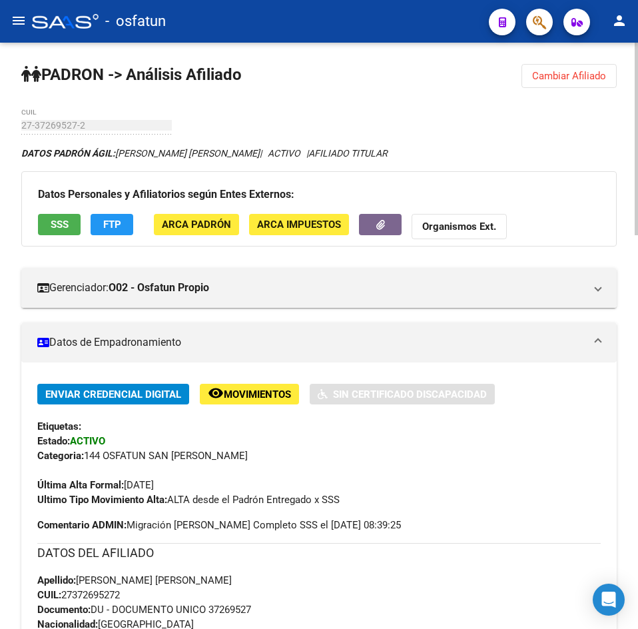
click at [575, 83] on button "Cambiar Afiliado" at bounding box center [568, 76] width 95 height 24
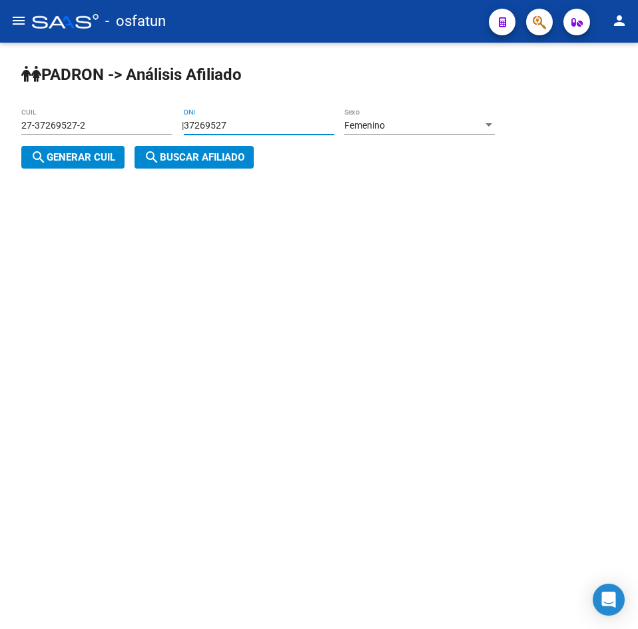
click at [283, 121] on input "37269527" at bounding box center [259, 125] width 151 height 11
drag, startPoint x: 283, startPoint y: 123, endPoint x: 106, endPoint y: 117, distance: 177.3
click at [106, 120] on app-analisis-afiliado "[PERSON_NAME] -> Análisis Afiliado 27-37269527-2 CUIL | 37269527 DNI Femenino S…" at bounding box center [262, 141] width 483 height 43
paste input "2039379"
type input "32039379"
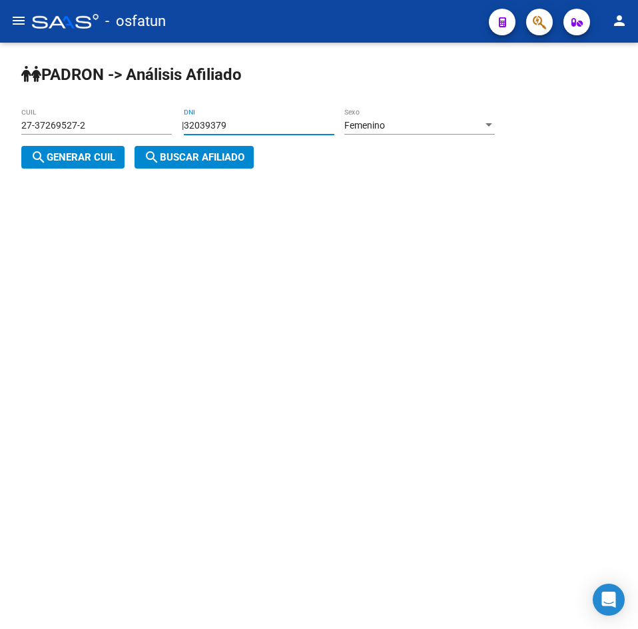
click at [462, 121] on div "Femenino" at bounding box center [413, 125] width 139 height 11
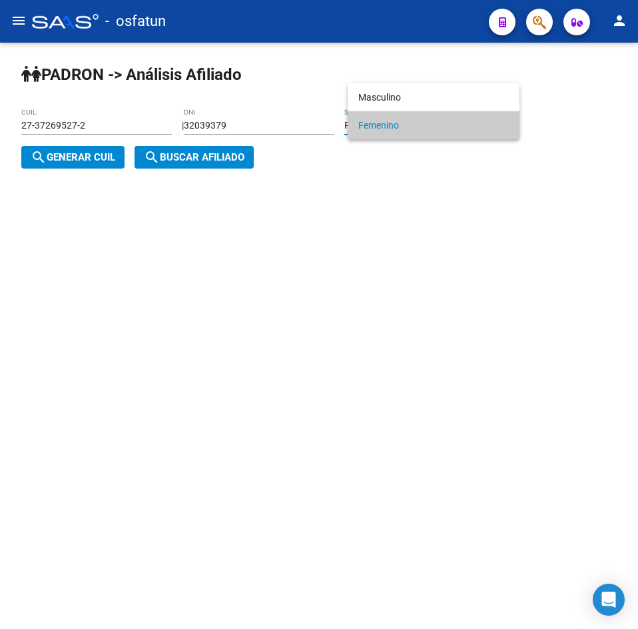
click at [422, 80] on div at bounding box center [319, 314] width 638 height 629
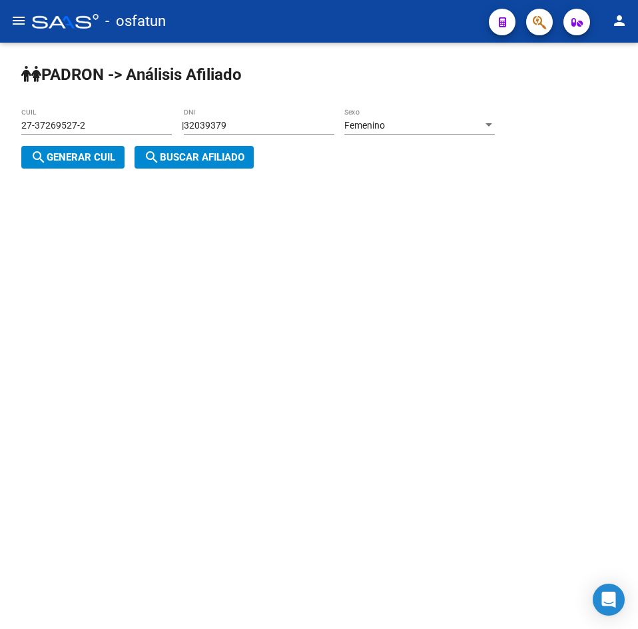
click at [422, 93] on div "[PERSON_NAME] -> Análisis Afiliado 27-37269527-2 CUIL | 32039379 DNI Femenino S…" at bounding box center [319, 127] width 638 height 168
drag, startPoint x: 390, startPoint y: 106, endPoint x: 398, endPoint y: 119, distance: 15.5
click at [391, 107] on div "[PERSON_NAME] -> Análisis Afiliado 27-37269527-2 CUIL | 32039379 DNI Femenino S…" at bounding box center [319, 127] width 638 height 168
click at [400, 126] on div "Femenino" at bounding box center [413, 125] width 139 height 11
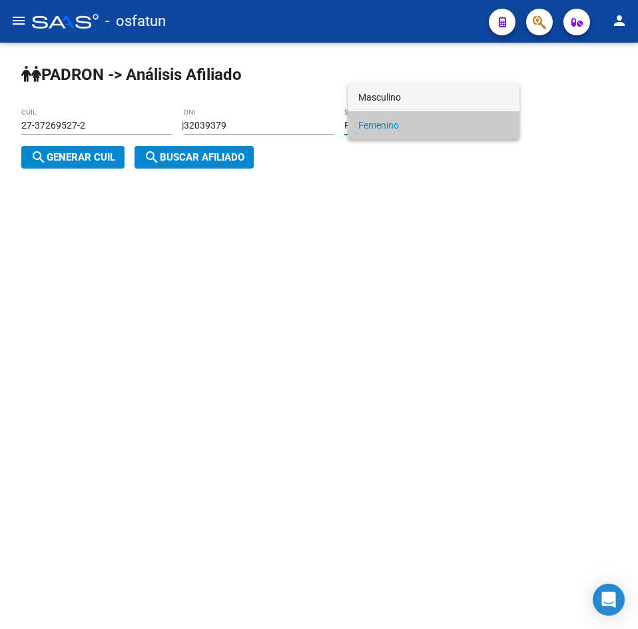
click at [398, 98] on span "Masculino" at bounding box center [433, 97] width 151 height 28
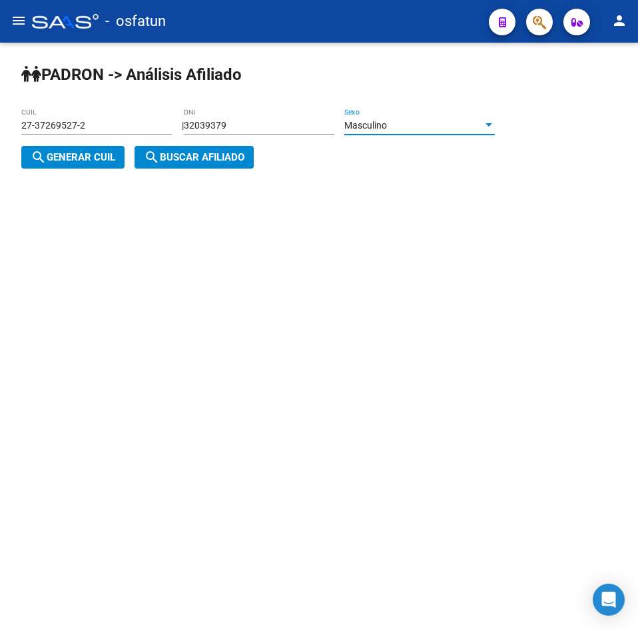
click at [81, 155] on span "search Generar CUIL" at bounding box center [73, 157] width 85 height 12
type input "20-32039379-6"
click at [189, 164] on button "search Buscar afiliado" at bounding box center [194, 157] width 119 height 23
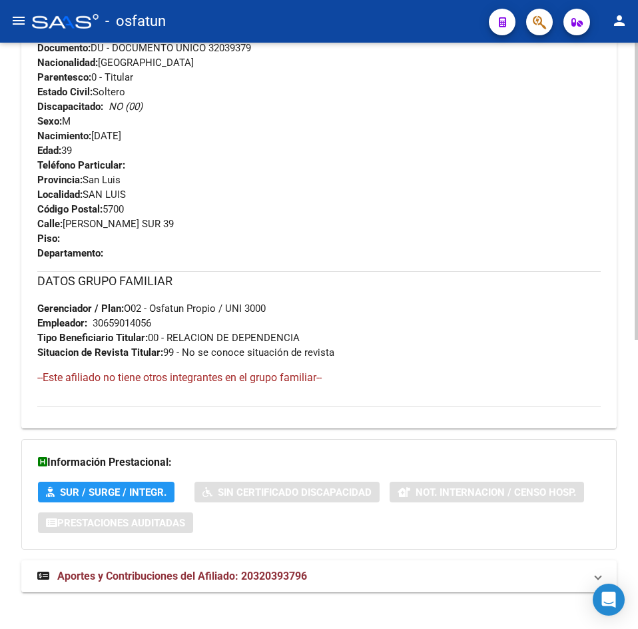
scroll to position [571, 0]
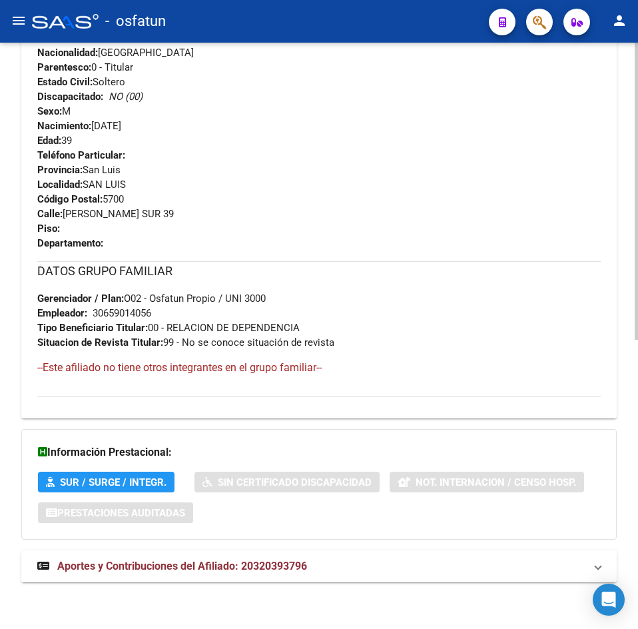
click at [213, 569] on span "Aportes y Contribuciones del Afiliado: 20320393796" at bounding box center [182, 565] width 250 height 13
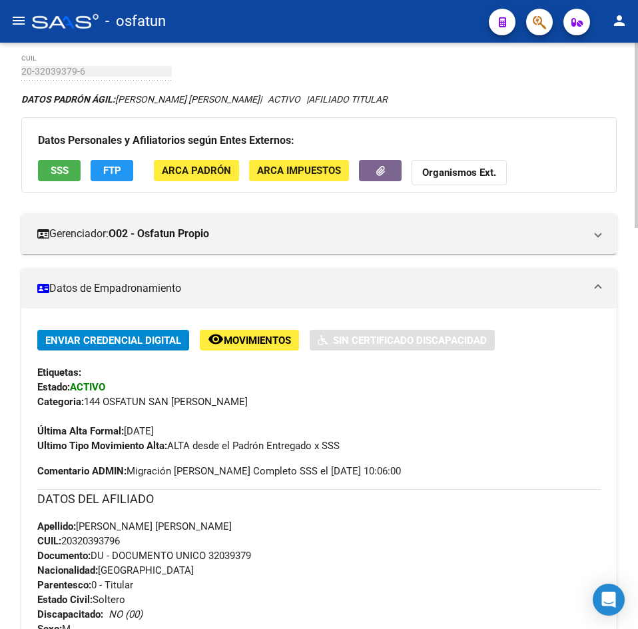
scroll to position [0, 0]
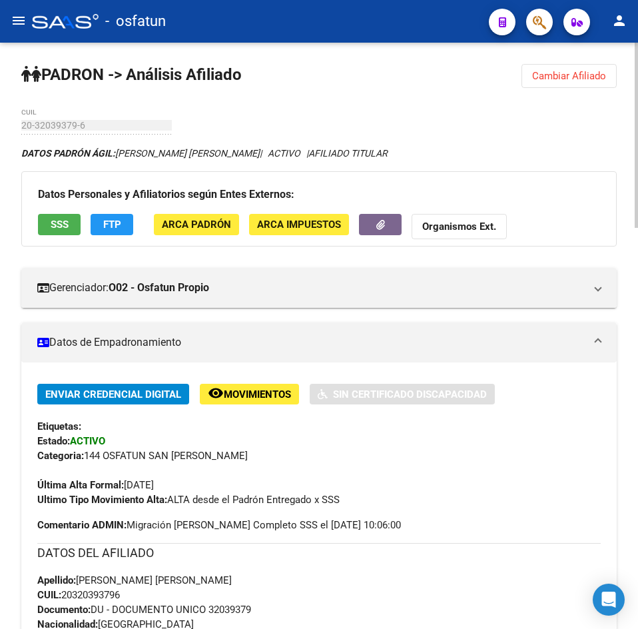
click at [552, 79] on span "Cambiar Afiliado" at bounding box center [569, 76] width 74 height 12
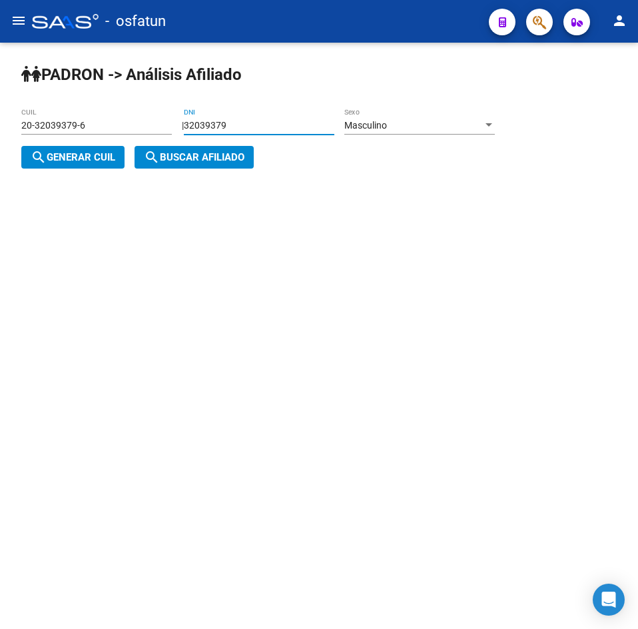
drag, startPoint x: 129, startPoint y: 123, endPoint x: 1, endPoint y: 127, distance: 128.6
click at [1, 127] on div "[PERSON_NAME] -> Análisis Afiliado 20-32039379-6 CUIL | 32039379 DNI Masculino …" at bounding box center [319, 127] width 638 height 168
paste input "28926228"
type input "28926228"
click at [407, 131] on div "Masculino" at bounding box center [413, 125] width 139 height 11
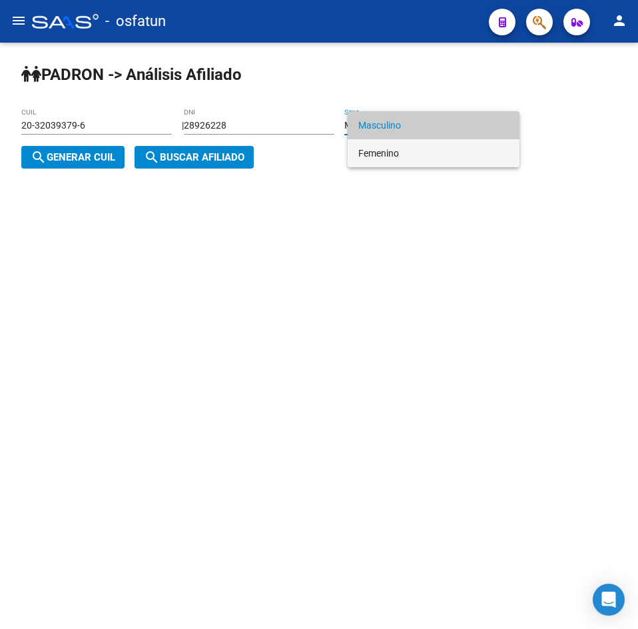
click at [403, 148] on span "Femenino" at bounding box center [433, 153] width 151 height 28
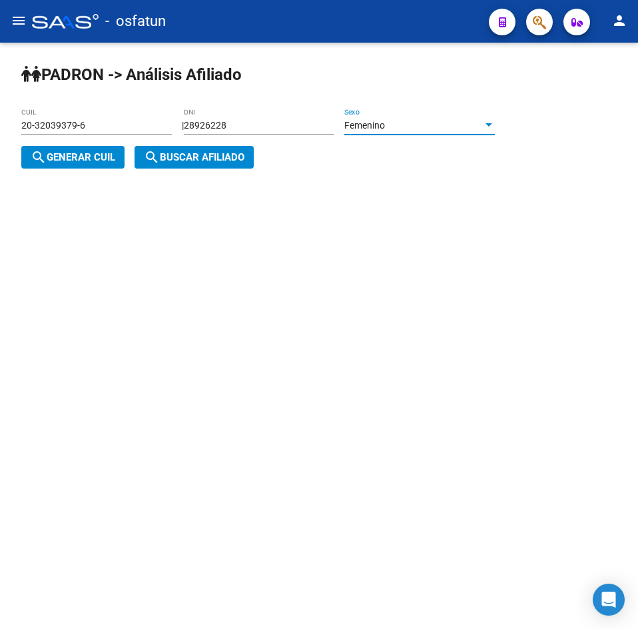
click at [57, 156] on span "search Generar CUIL" at bounding box center [73, 157] width 85 height 12
type input "27-28926228-3"
click at [160, 154] on mat-icon "search" at bounding box center [152, 157] width 16 height 16
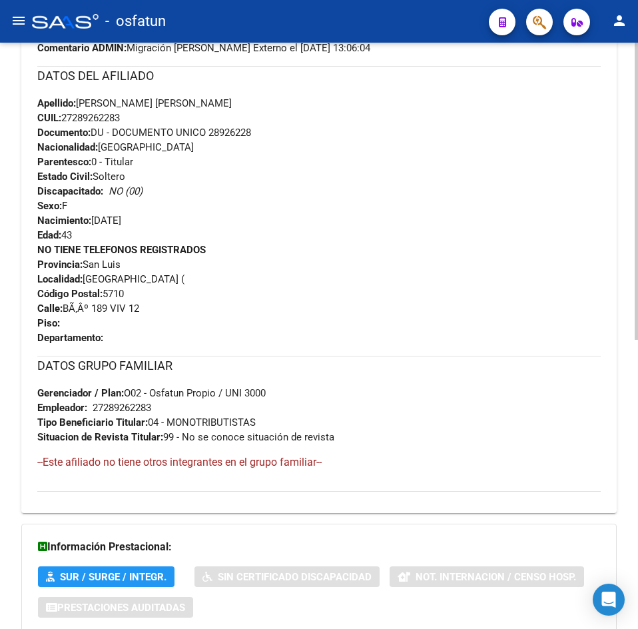
scroll to position [571, 0]
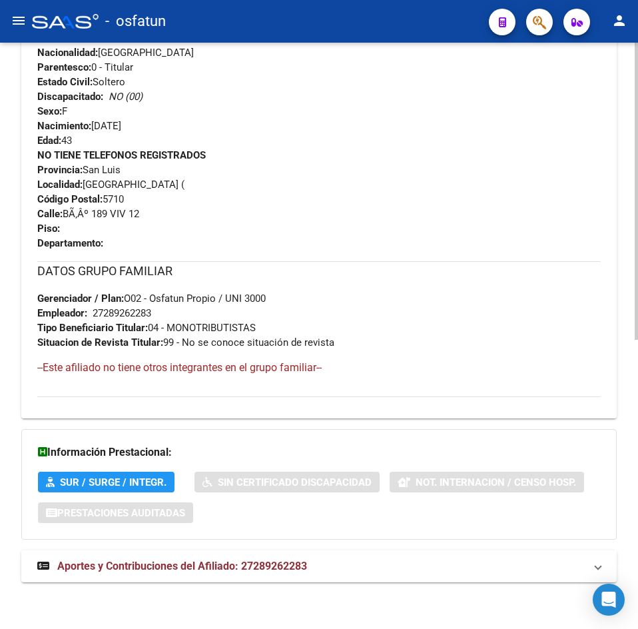
click at [216, 582] on div "DATOS [PERSON_NAME] ÁGIL: [PERSON_NAME] [PERSON_NAME] | ACTIVO | AFILIADO TITUL…" at bounding box center [318, 85] width 595 height 1022
click at [207, 565] on span "Aportes y Contribuciones del Afiliado: 27289262283" at bounding box center [182, 565] width 250 height 13
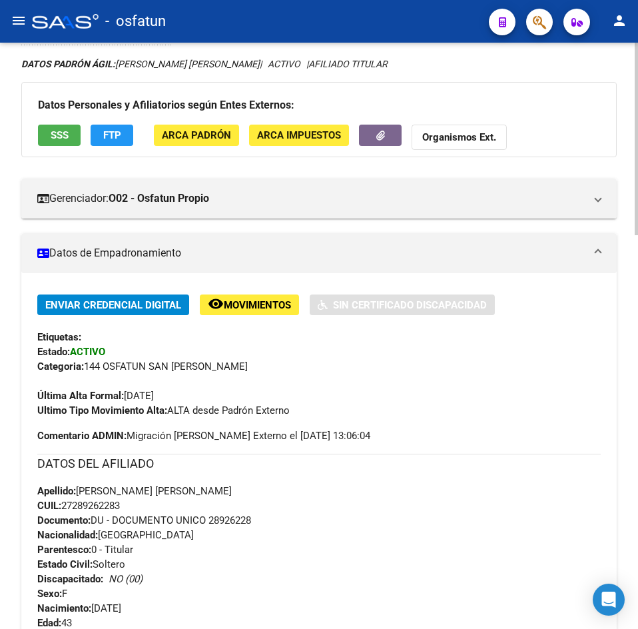
scroll to position [0, 0]
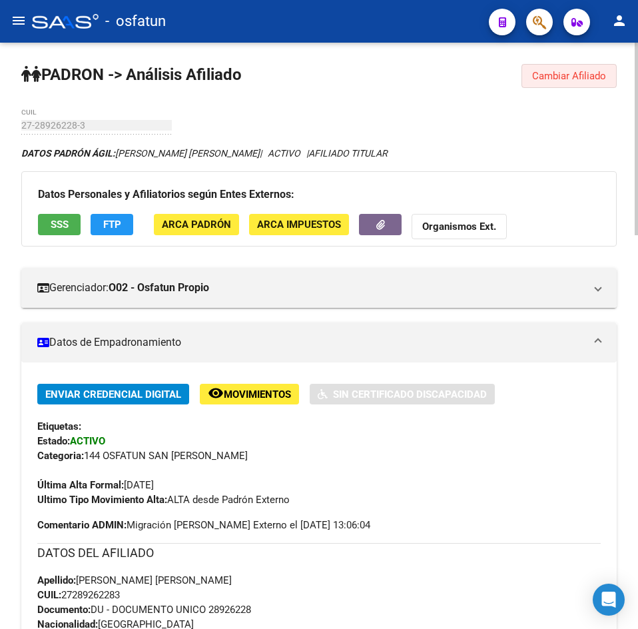
click at [581, 79] on span "Cambiar Afiliado" at bounding box center [569, 76] width 74 height 12
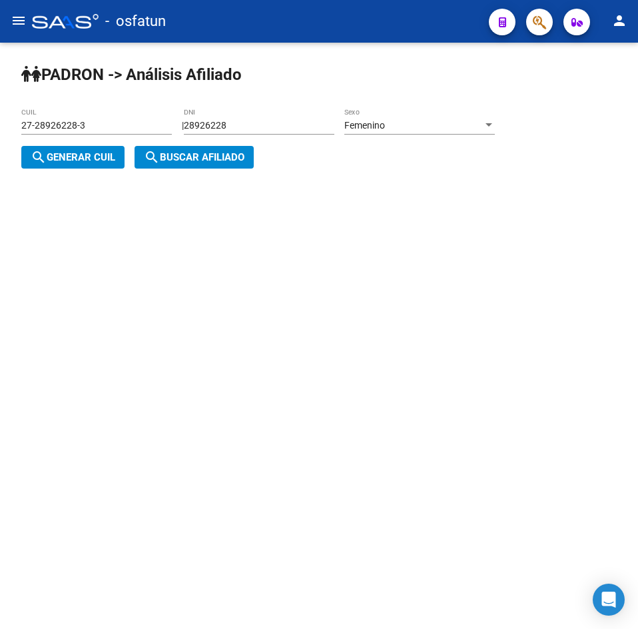
click at [262, 121] on input "28926228" at bounding box center [259, 125] width 151 height 11
drag, startPoint x: 262, startPoint y: 121, endPoint x: -47, endPoint y: 147, distance: 310.8
click at [0, 147] on html "menu - osfatun person Firma Express [PERSON_NAME] Análisis Afiliado Integración…" at bounding box center [319, 314] width 638 height 629
paste input "38751036"
type input "38751036"
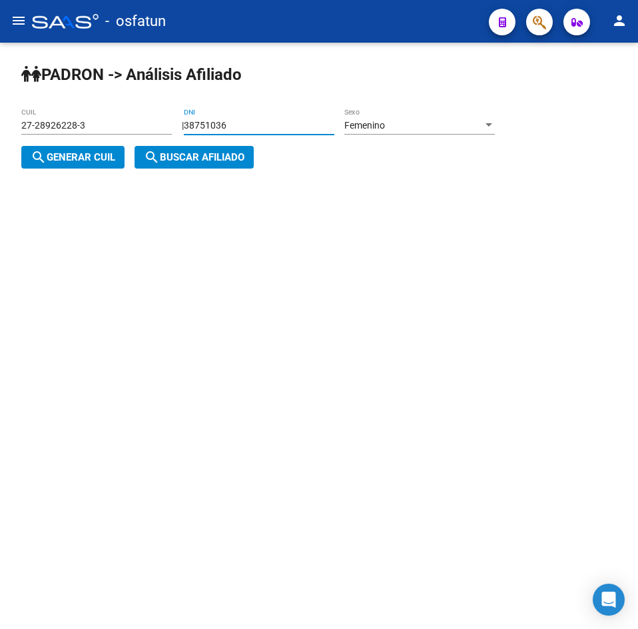
click at [404, 135] on div "Femenino Sexo" at bounding box center [419, 127] width 151 height 38
click at [385, 127] on span "Femenino" at bounding box center [364, 125] width 41 height 11
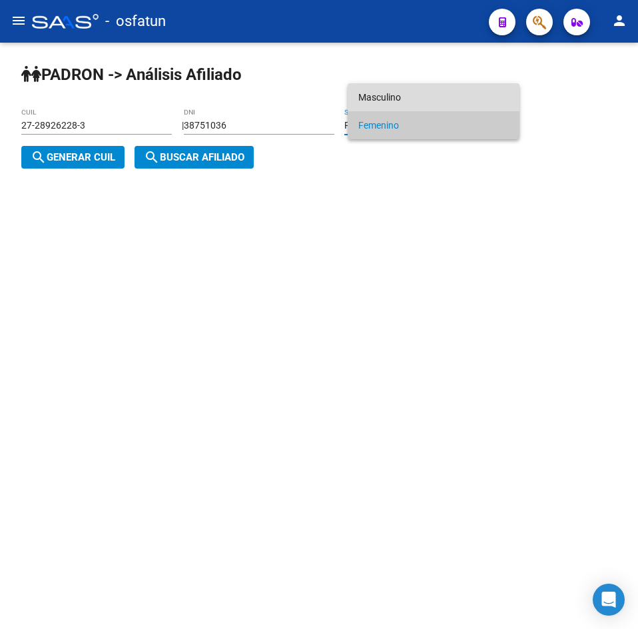
click at [384, 103] on span "Masculino" at bounding box center [433, 97] width 151 height 28
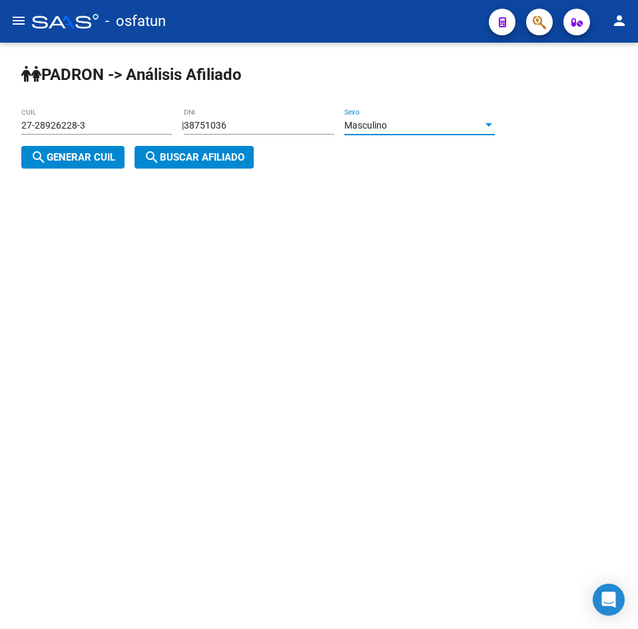
click at [83, 156] on span "search Generar CUIL" at bounding box center [73, 157] width 85 height 12
click at [194, 164] on button "search Buscar afiliado" at bounding box center [194, 157] width 119 height 23
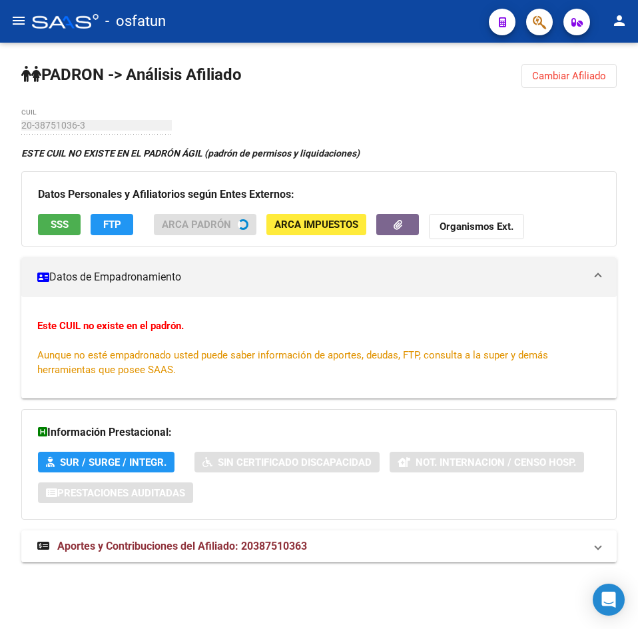
click at [579, 79] on span "Cambiar Afiliado" at bounding box center [569, 76] width 74 height 12
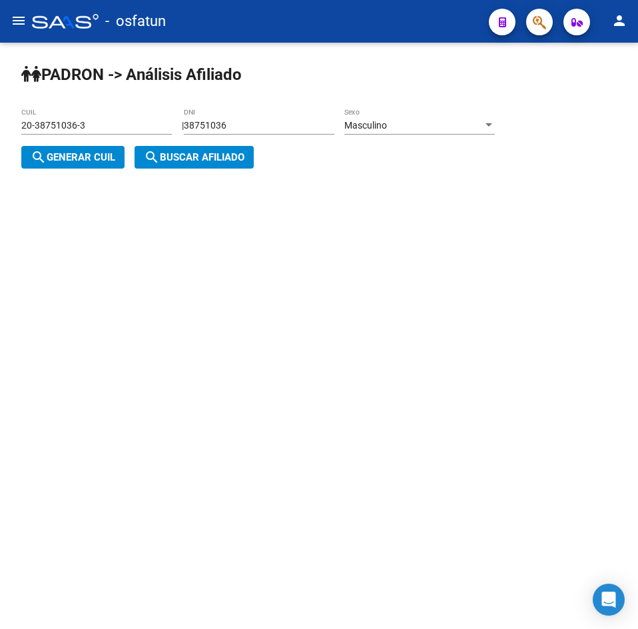
click at [414, 125] on div "Masculino" at bounding box center [413, 125] width 139 height 11
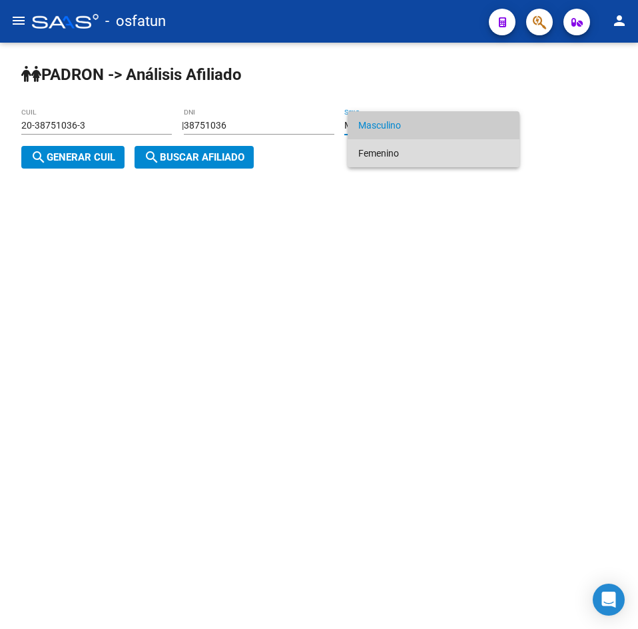
click at [396, 164] on span "Femenino" at bounding box center [433, 153] width 151 height 28
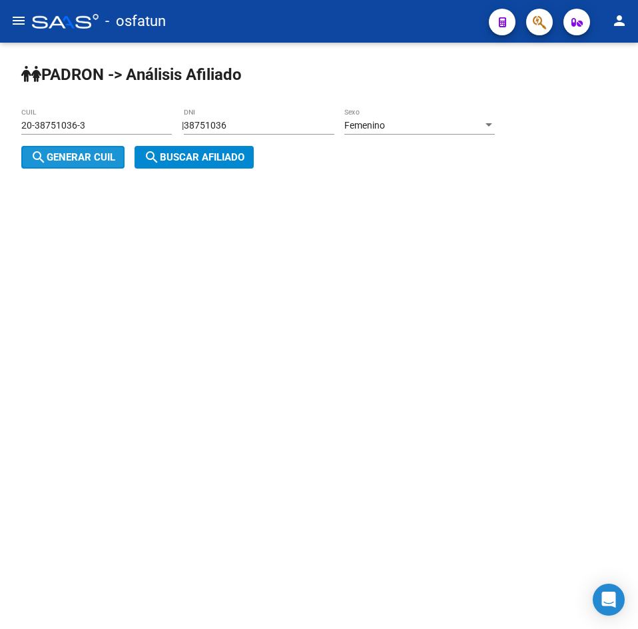
drag, startPoint x: 75, startPoint y: 160, endPoint x: 83, endPoint y: 163, distance: 8.7
click at [79, 162] on span "search Generar CUIL" at bounding box center [73, 157] width 85 height 12
type input "27-38751036-8"
click at [159, 162] on mat-icon "search" at bounding box center [152, 157] width 16 height 16
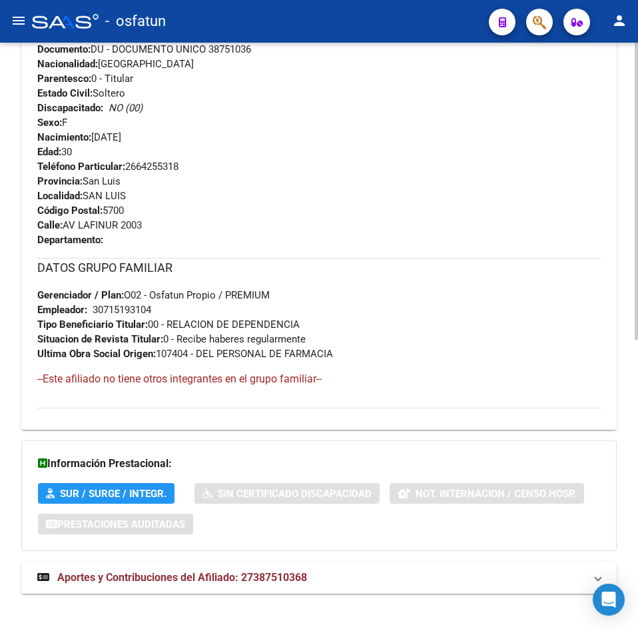
scroll to position [571, 0]
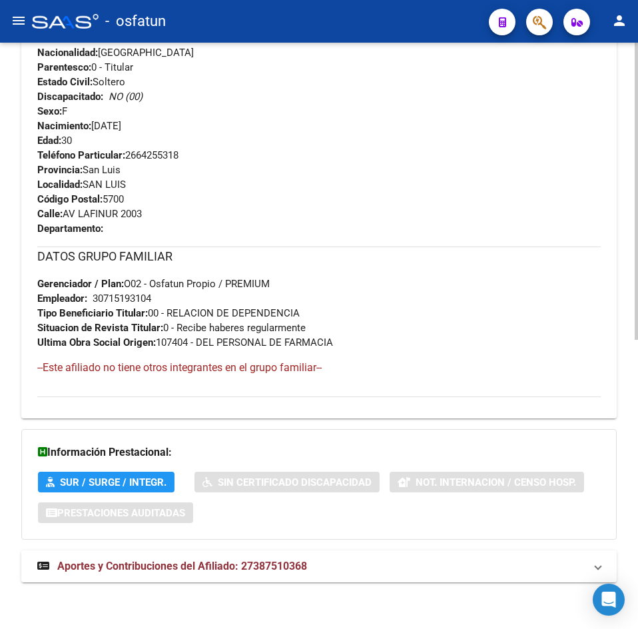
click at [238, 560] on span "Aportes y Contribuciones del Afiliado: 27387510368" at bounding box center [182, 565] width 250 height 13
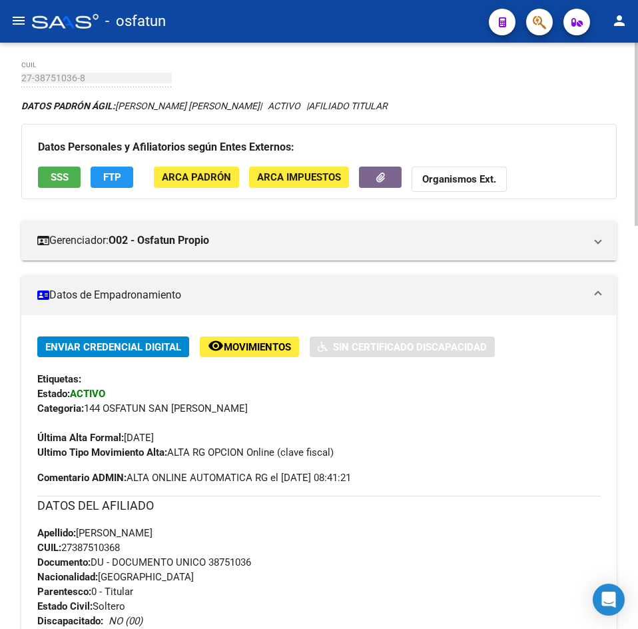
scroll to position [0, 0]
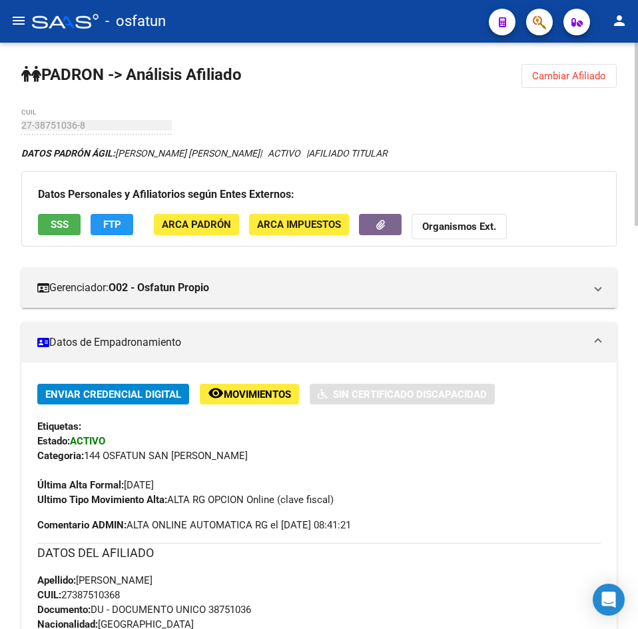
click at [560, 66] on button "Cambiar Afiliado" at bounding box center [568, 76] width 95 height 24
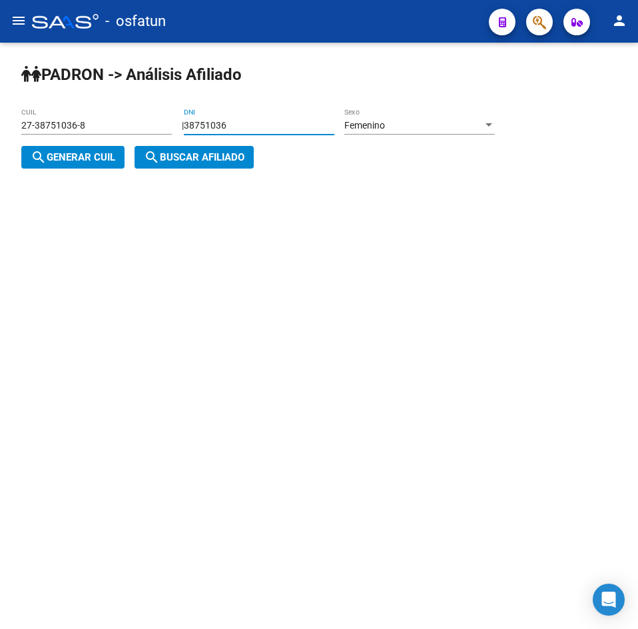
drag, startPoint x: 295, startPoint y: 121, endPoint x: 37, endPoint y: 133, distance: 258.0
click at [37, 133] on app-analisis-afiliado "[PERSON_NAME] -> Análisis Afiliado 27-38751036-8 CUIL | 38751036 DNI Femenino S…" at bounding box center [262, 141] width 483 height 43
paste input "18609951"
type input "18609951"
drag, startPoint x: 90, startPoint y: 156, endPoint x: 167, endPoint y: 162, distance: 77.5
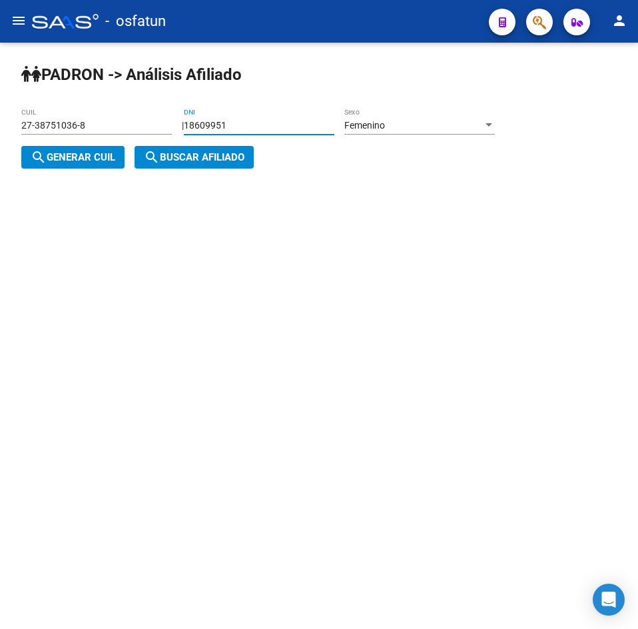
click at [96, 158] on span "search Generar CUIL" at bounding box center [73, 157] width 85 height 12
type input "27-18609951-1"
click at [171, 162] on span "search Buscar afiliado" at bounding box center [194, 157] width 101 height 12
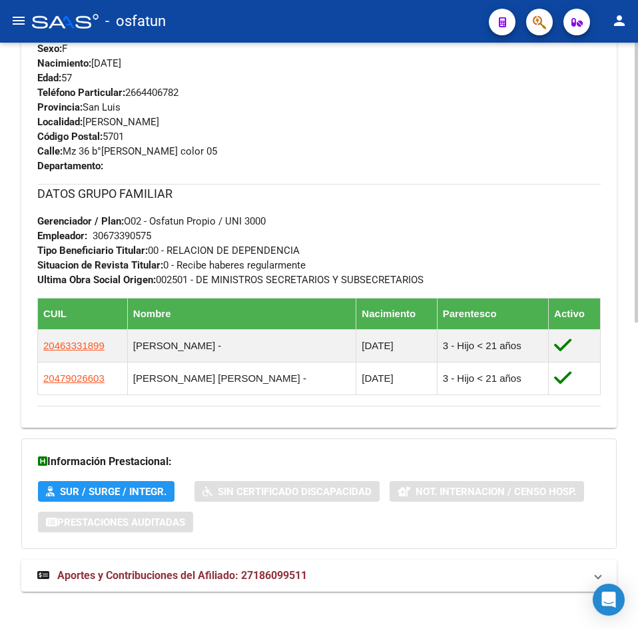
scroll to position [643, 0]
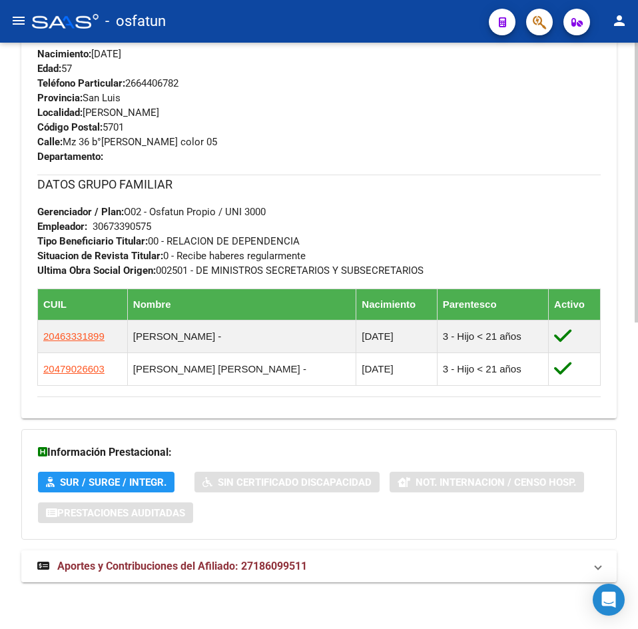
click at [260, 560] on span "Aportes y Contribuciones del Afiliado: 27186099511" at bounding box center [182, 565] width 250 height 13
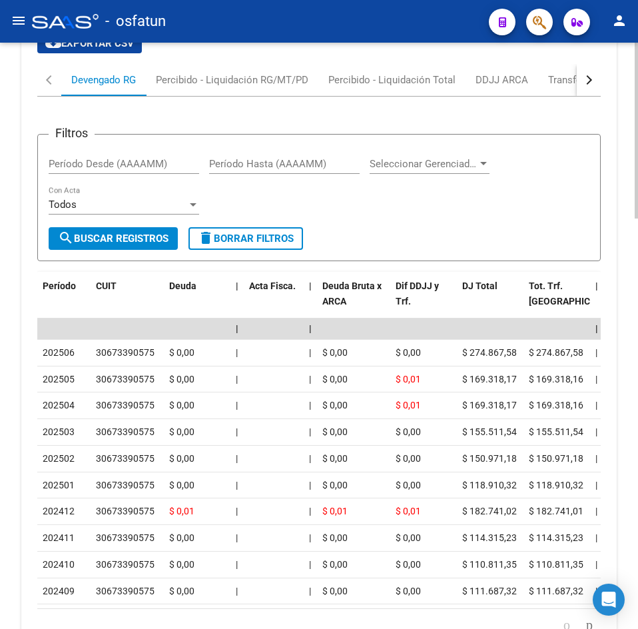
scroll to position [1365, 0]
